Goal: Task Accomplishment & Management: Manage account settings

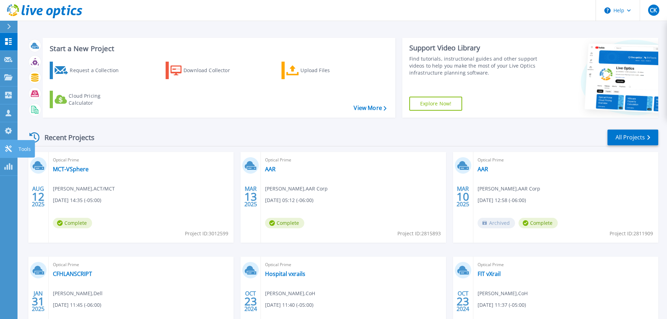
click at [8, 149] on icon at bounding box center [8, 148] width 7 height 7
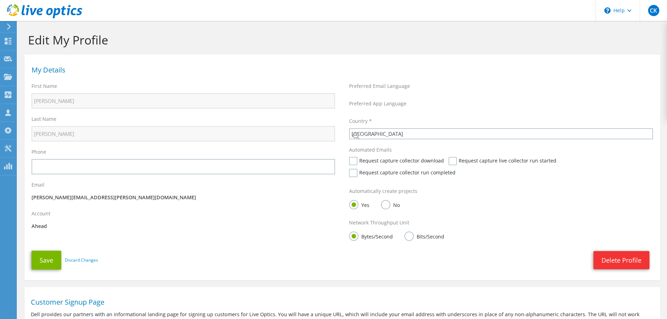
select select "224"
click at [9, 130] on icon at bounding box center [8, 130] width 8 height 7
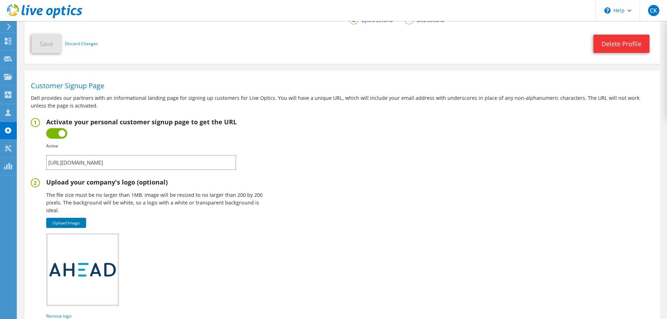
scroll to position [280, 0]
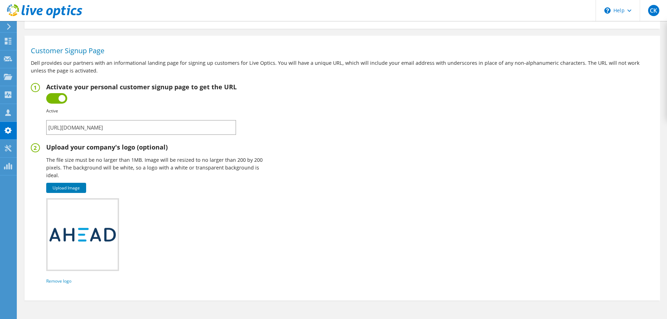
drag, startPoint x: 183, startPoint y: 122, endPoint x: -72, endPoint y: 114, distance: 255.6
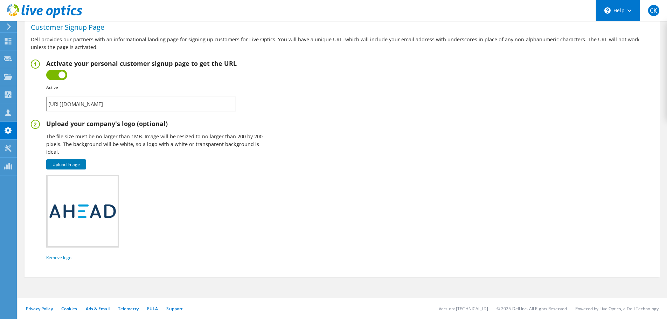
click at [620, 19] on div "\n Help" at bounding box center [617, 10] width 44 height 21
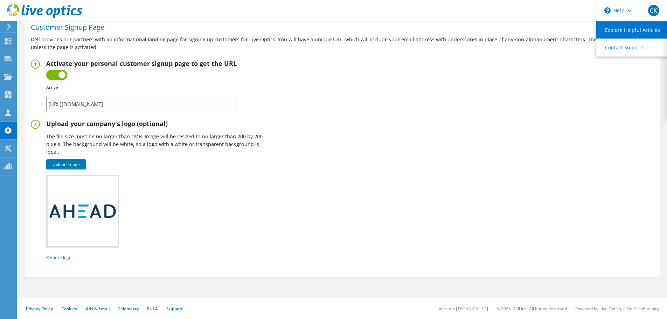
click at [621, 33] on link "Explore Helpful Articles" at bounding box center [635, 29] width 78 height 17
